Goal: Communication & Community: Answer question/provide support

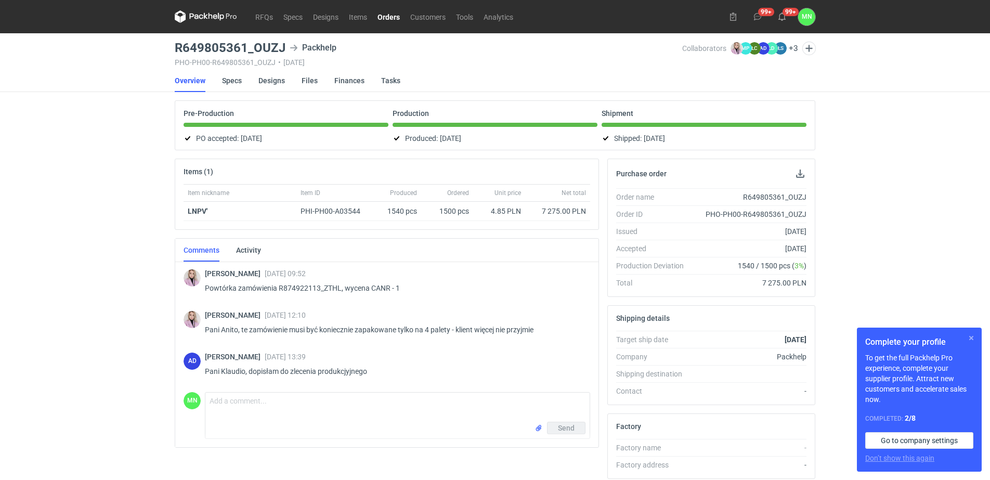
click at [972, 342] on button "button" at bounding box center [971, 338] width 12 height 12
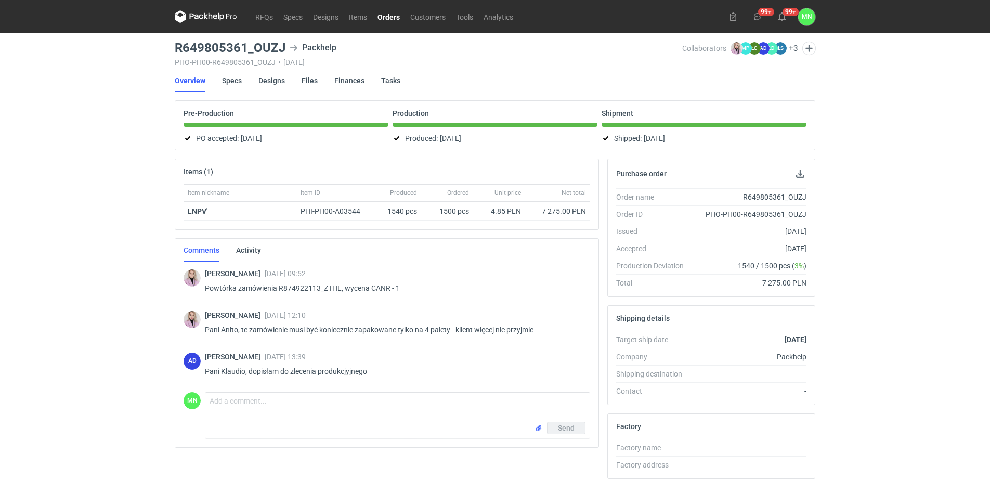
click at [702, 122] on div "Shipment" at bounding box center [703, 118] width 205 height 18
click at [379, 21] on link "Orders" at bounding box center [388, 16] width 33 height 12
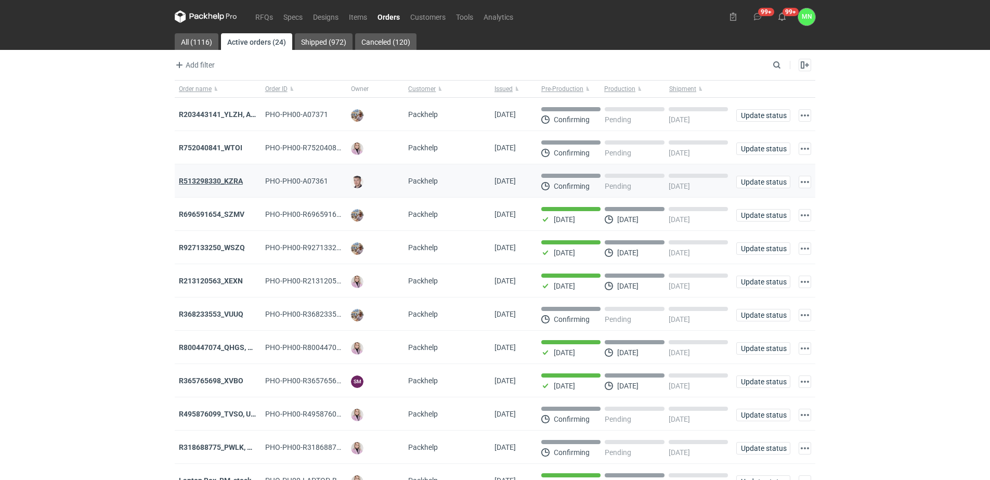
click at [229, 180] on strong "R513298330_KZRA" at bounding box center [211, 181] width 64 height 8
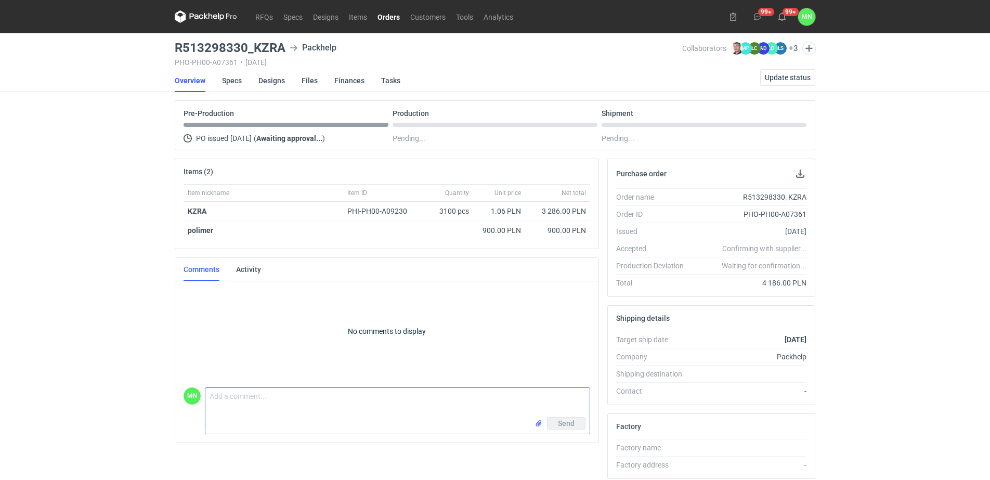
click at [317, 397] on textarea "Comment message" at bounding box center [397, 402] width 384 height 29
paste textarea "KT 732_15677_G_V1"
paste textarea "KT 732_1186_K_V1"
click at [423, 398] on textarea "Dzień dobry, w załączniku pliki do akceptacji: KT 732_15677_G_V1 KT 732_1186_K_…" at bounding box center [397, 402] width 384 height 29
type textarea "Dzień dobry, w załączniku pliki do akceptacji: KT 732_15677_G_V1KT 732_1186_K_V1"
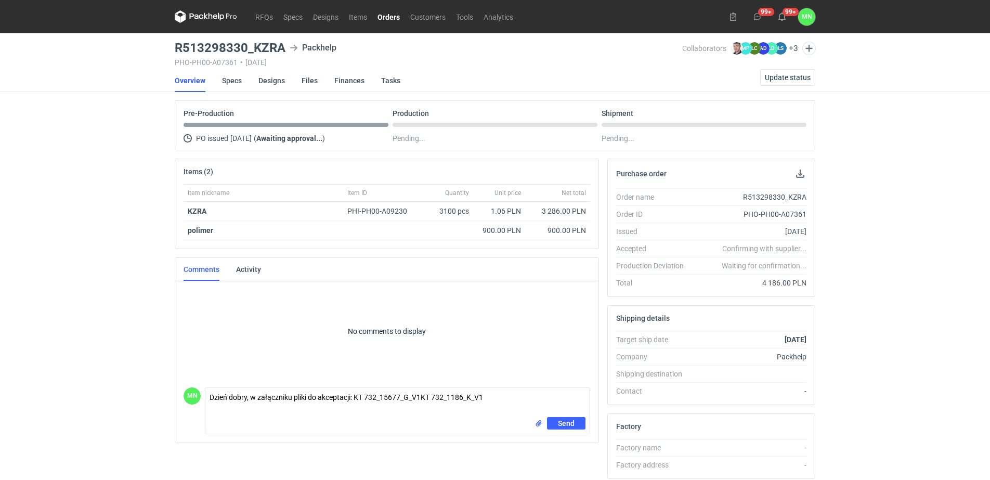
click at [532, 425] on div "Send" at bounding box center [397, 425] width 384 height 17
click at [540, 425] on input "file" at bounding box center [538, 423] width 8 height 11
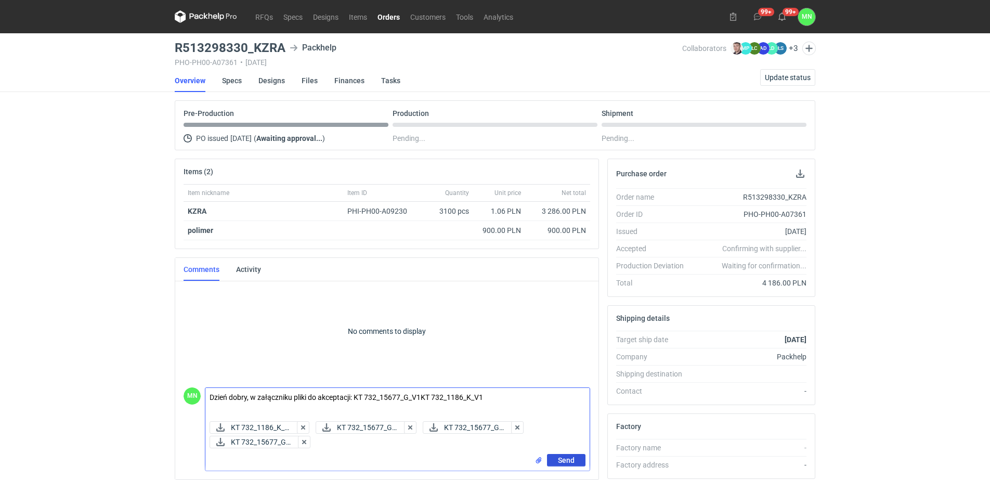
click at [576, 462] on button "Send" at bounding box center [566, 460] width 38 height 12
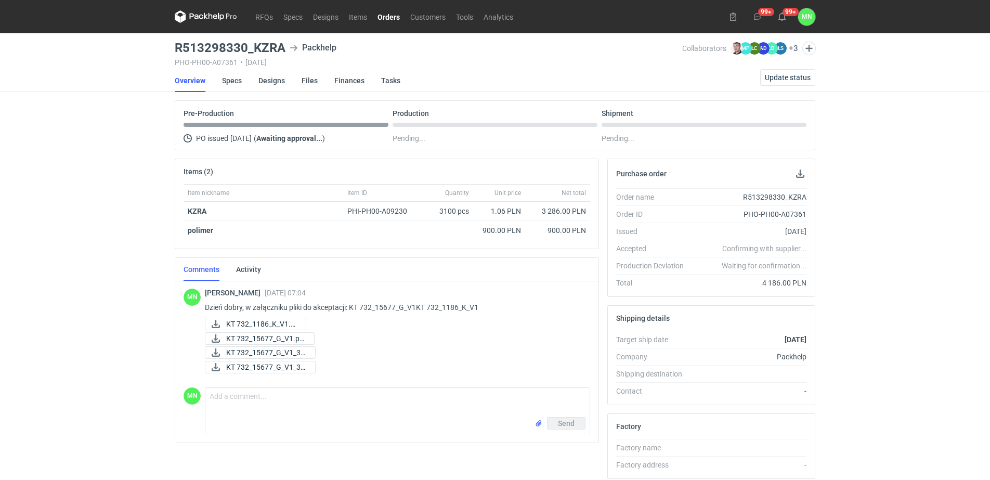
click at [397, 16] on link "Orders" at bounding box center [388, 16] width 33 height 12
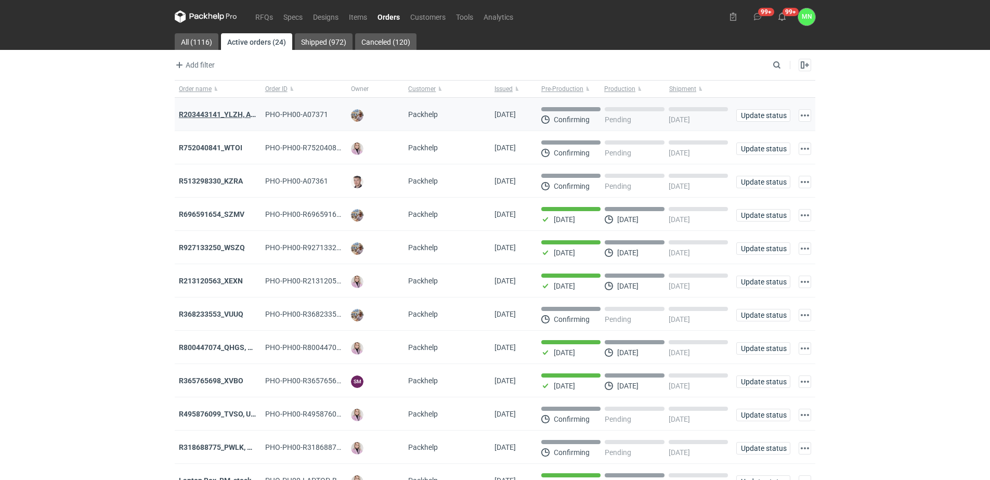
click at [238, 110] on strong "R203443141_YLZH, AHYW" at bounding box center [223, 114] width 88 height 8
